Goal: Task Accomplishment & Management: Complete application form

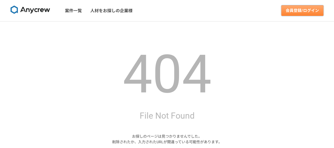
click at [297, 13] on link "会員登録/ログイン" at bounding box center [302, 10] width 42 height 11
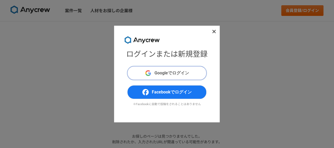
click at [179, 69] on button "Googleでログイン" at bounding box center [166, 73] width 79 height 14
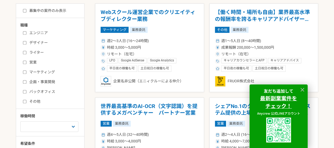
scroll to position [104, 0]
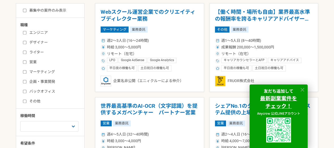
click at [302, 89] on icon at bounding box center [302, 90] width 4 height 4
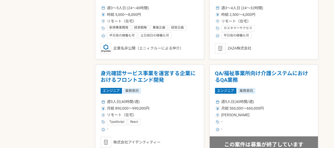
scroll to position [890, 0]
